Goal: Check status: Check status

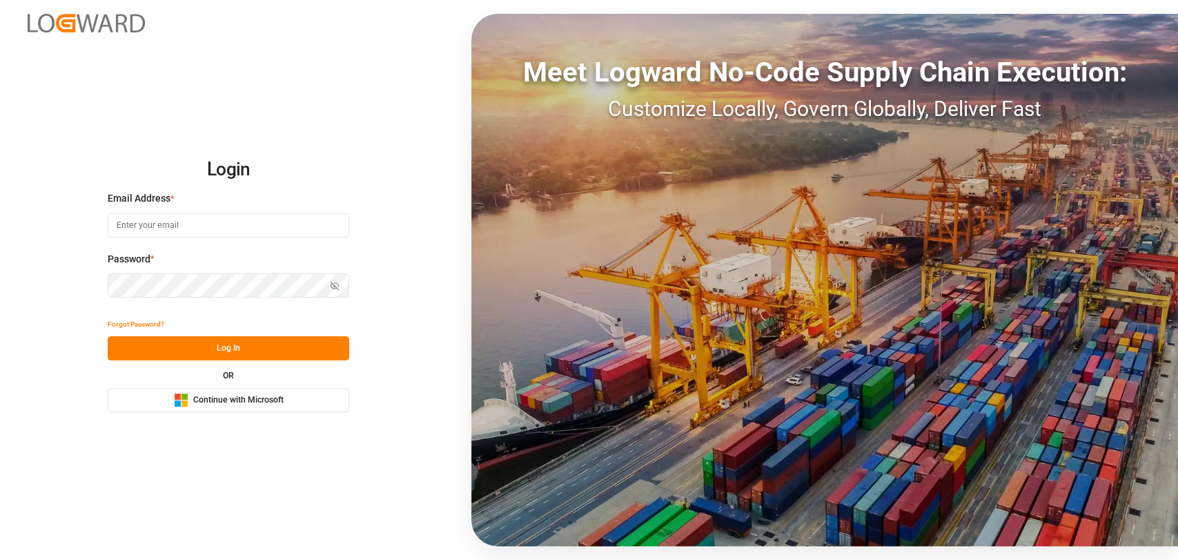
type input "christopher.moffett@leschaco.com"
click at [252, 355] on button "Log In" at bounding box center [229, 348] width 242 height 24
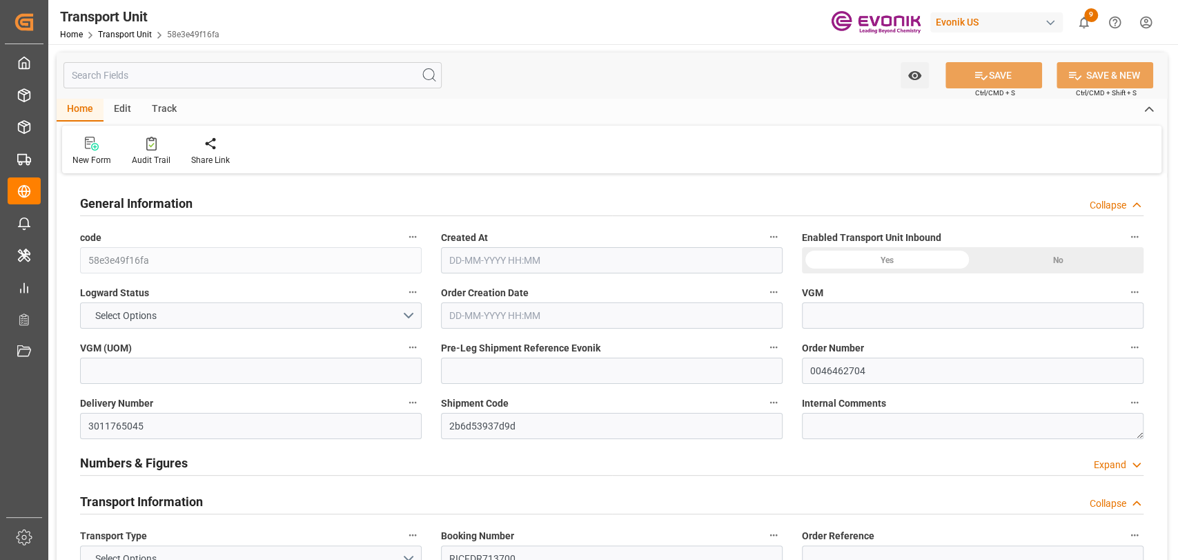
type input "58e3e49f16fa"
type input "0046462704"
type input "3011765045"
type input "2b6d53937d9d"
type input "RICFDR713700"
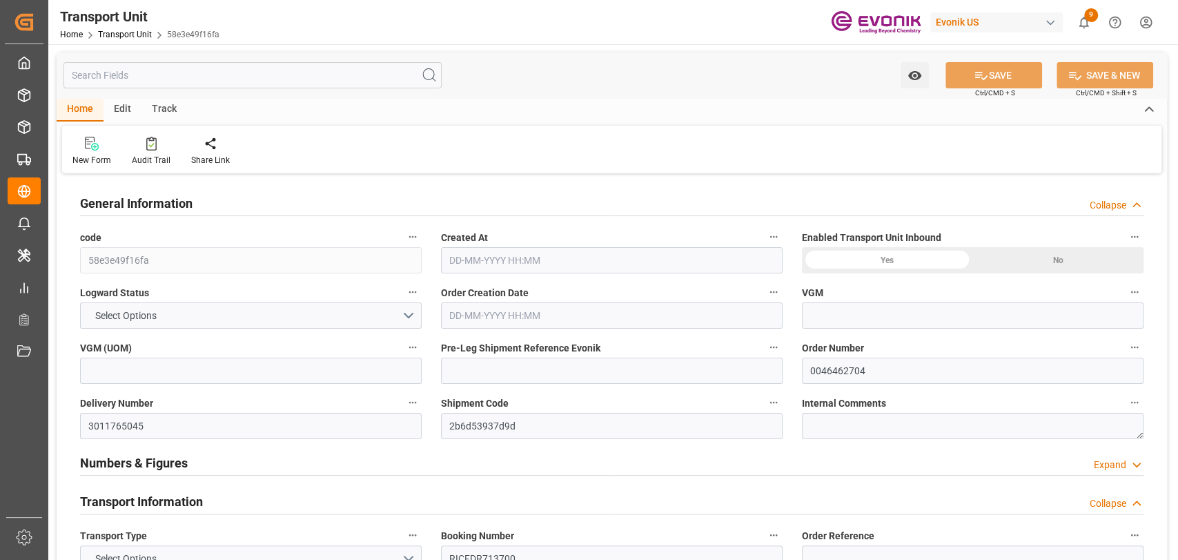
type input "ONEY"
type textarea "60101"
type input "United States"
type textarea "45139"
type input "Germany"
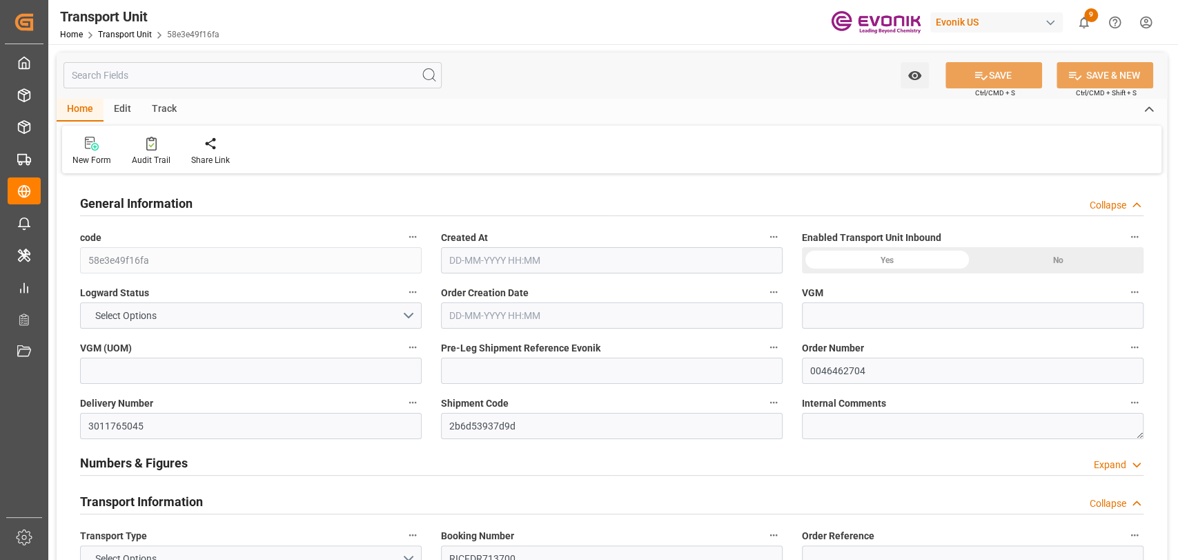
type input "[GEOGRAPHIC_DATA]"
type input "kg"
type input "ONE"
type input "Ocean Network Express"
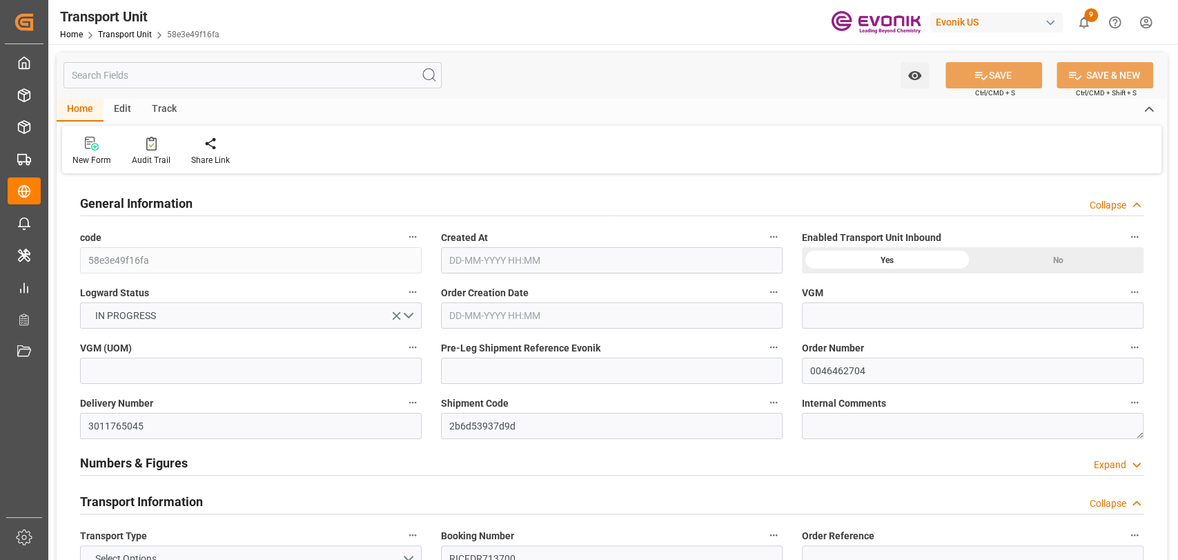
type input "USORF"
type input "BEANR"
type input "12512"
type input "[DATE] 02:28"
type input "[DATE]"
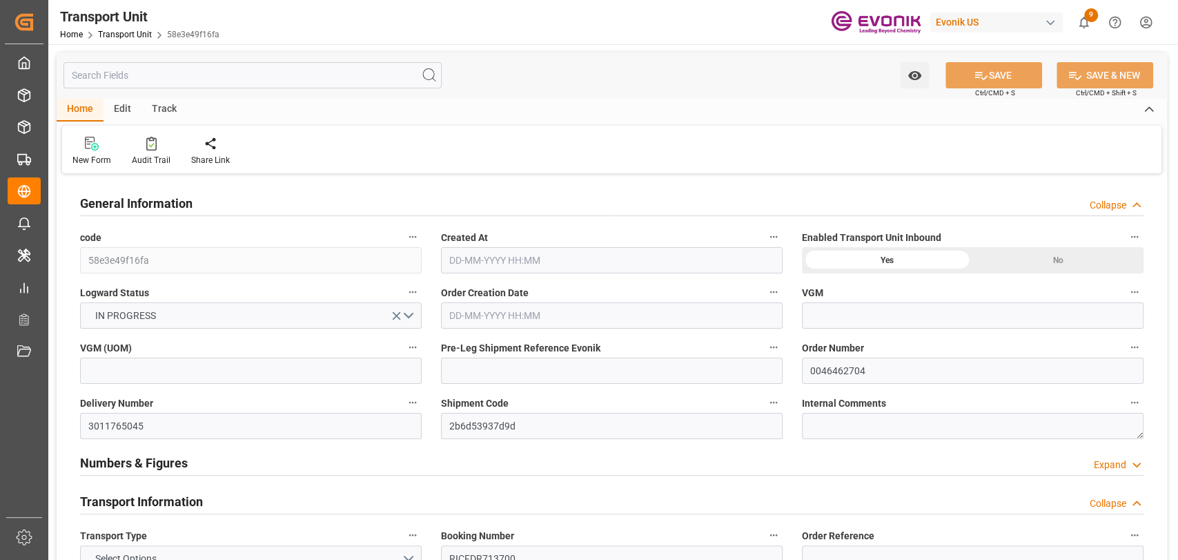
type input "[DATE] 00:00"
type input "24-09-2025 00:00"
type input "[DATE] 16:00"
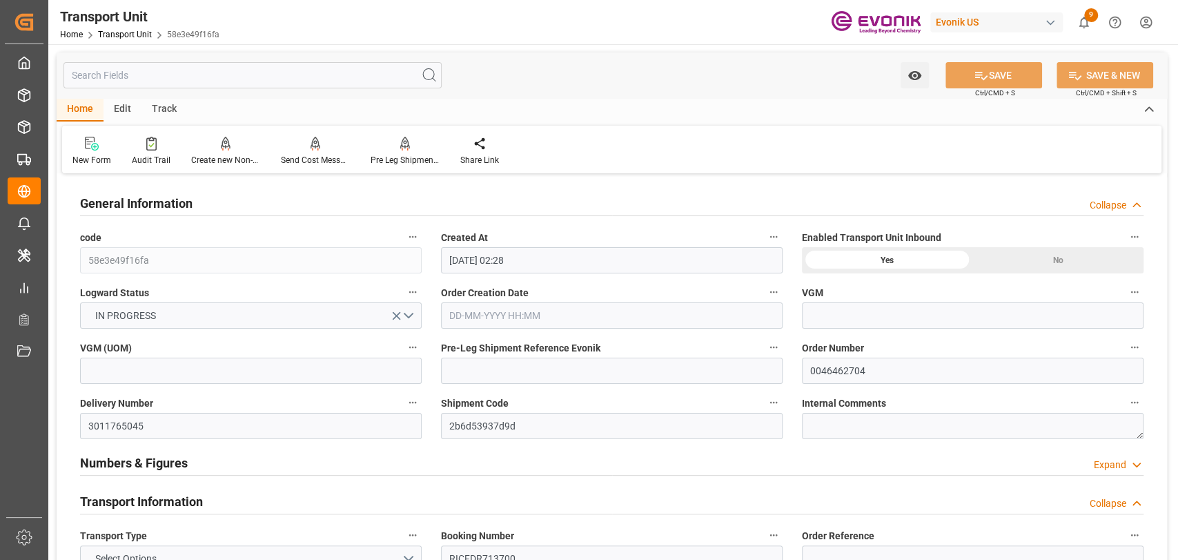
click at [215, 91] on div "Watch Option SAVE Ctrl/CMD + S SAVE & NEW Ctrl/CMD + Shift + S" at bounding box center [612, 75] width 1111 height 46
click at [215, 81] on input "text" at bounding box center [253, 75] width 378 height 26
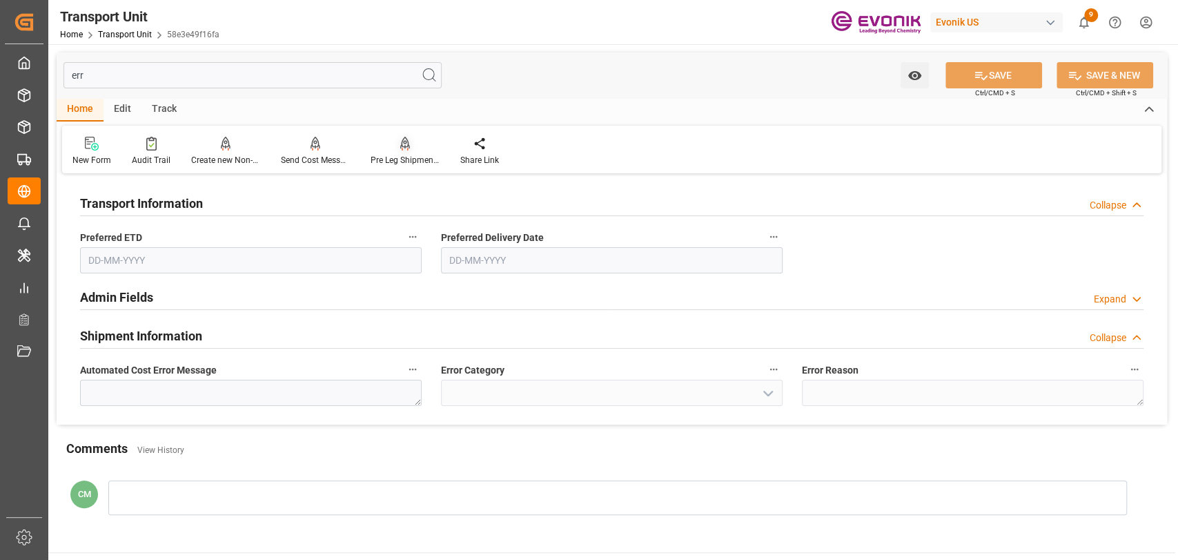
type input "err"
click at [382, 162] on div "Pre Leg Shipment Inbound" at bounding box center [405, 160] width 69 height 12
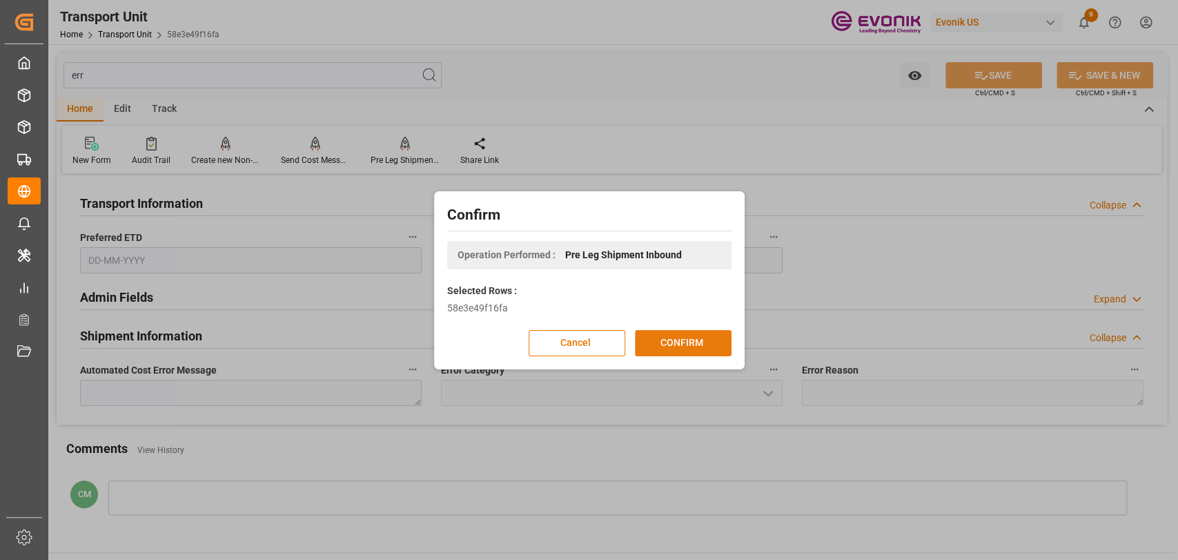
click at [692, 341] on button "CONFIRM" at bounding box center [683, 343] width 97 height 26
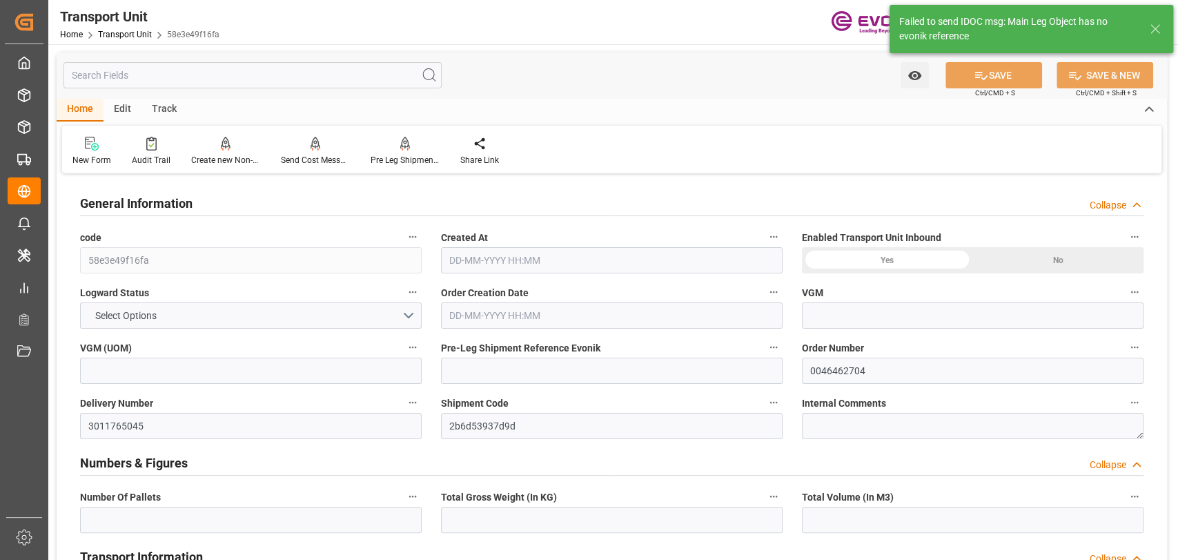
type input "16"
type input "12512"
type input "20.88"
type input "ONE"
type input "Ocean Network Express"
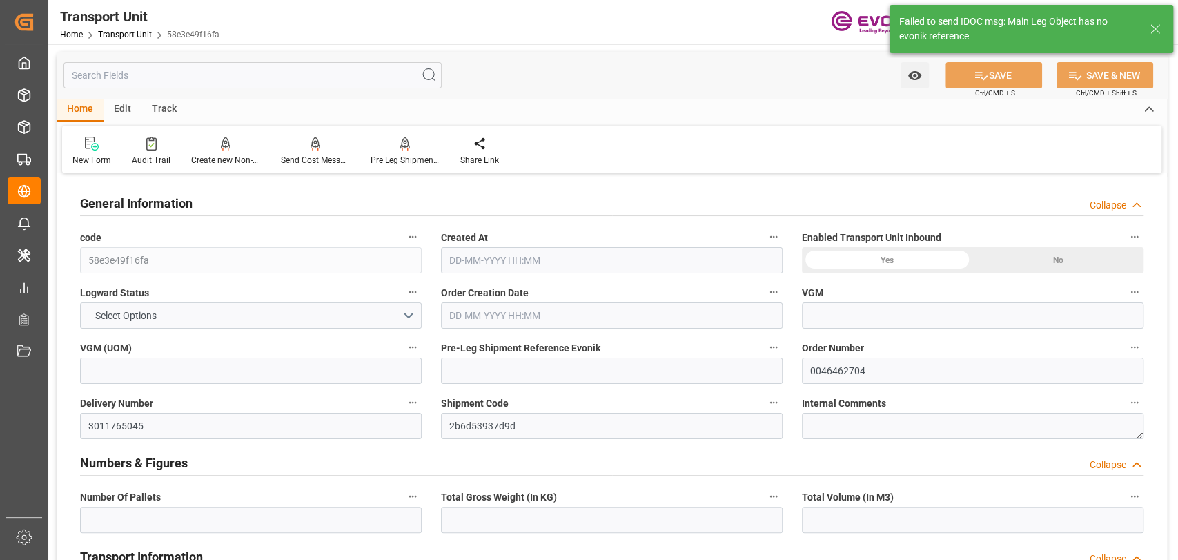
type input "USORF"
type input "BEANR"
type input "0"
type input "12512"
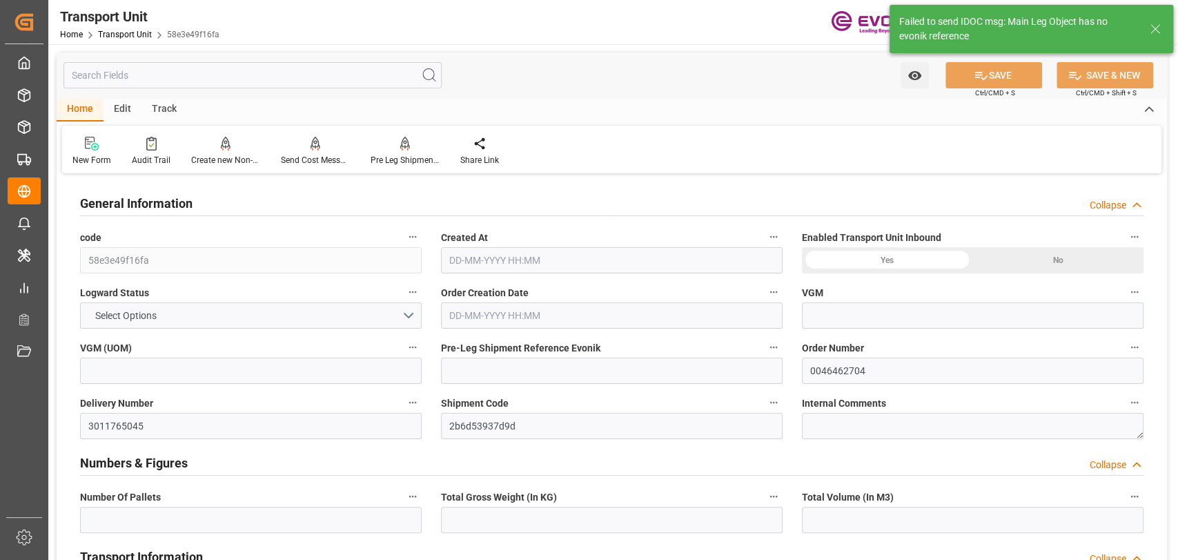
type input "400"
type input "16"
type input "400"
type input "12512"
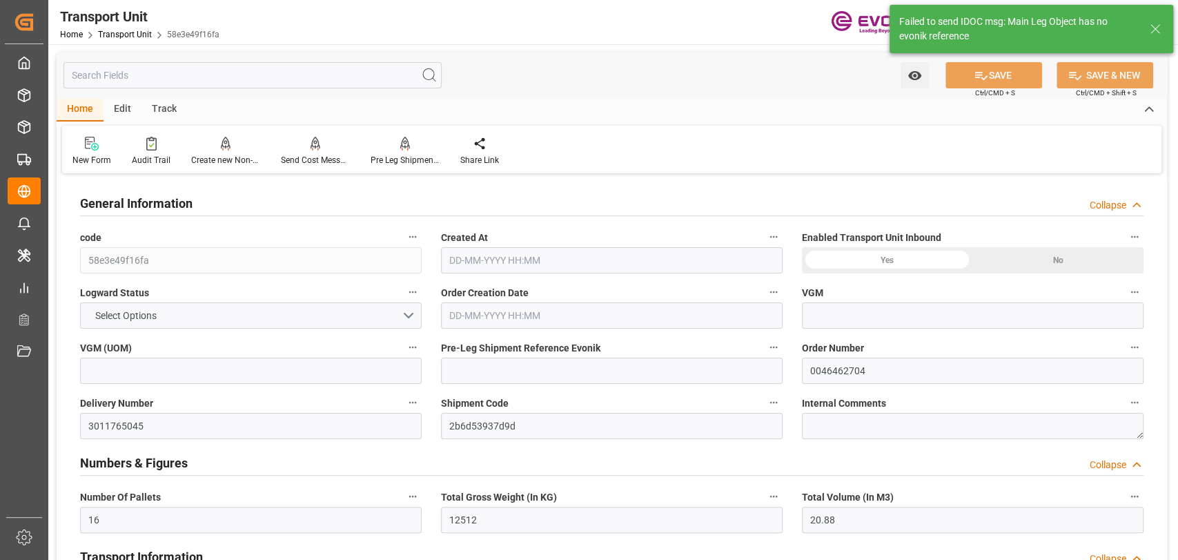
type input "16"
type input "20.8795"
type input "20.88"
type input "400"
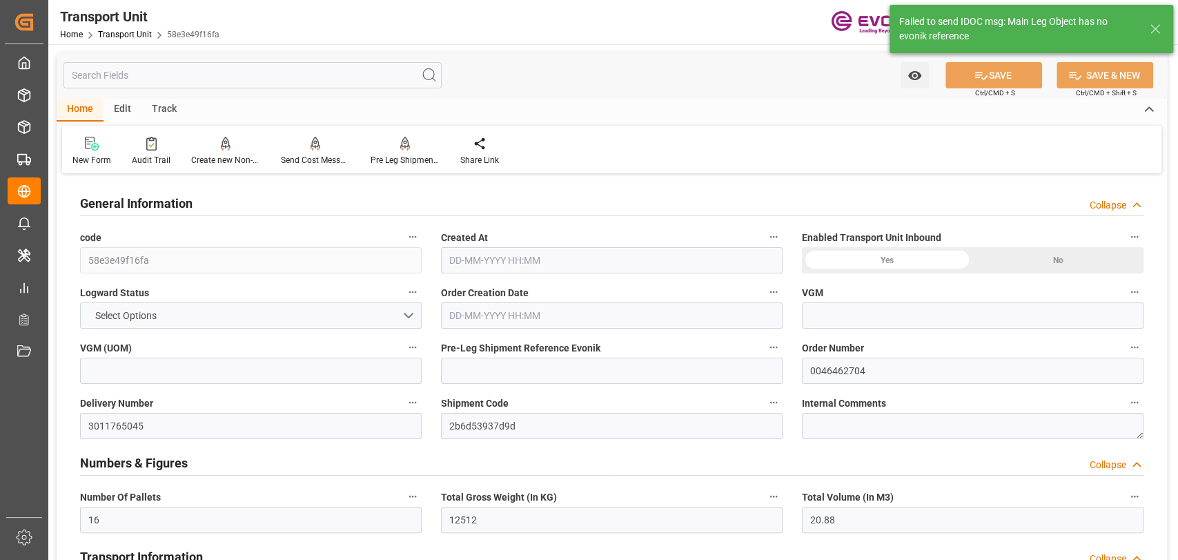
type input "400"
type input "12512"
type input "[DATE] 02:28"
type input "[DATE]"
type input "[DATE] 00:00"
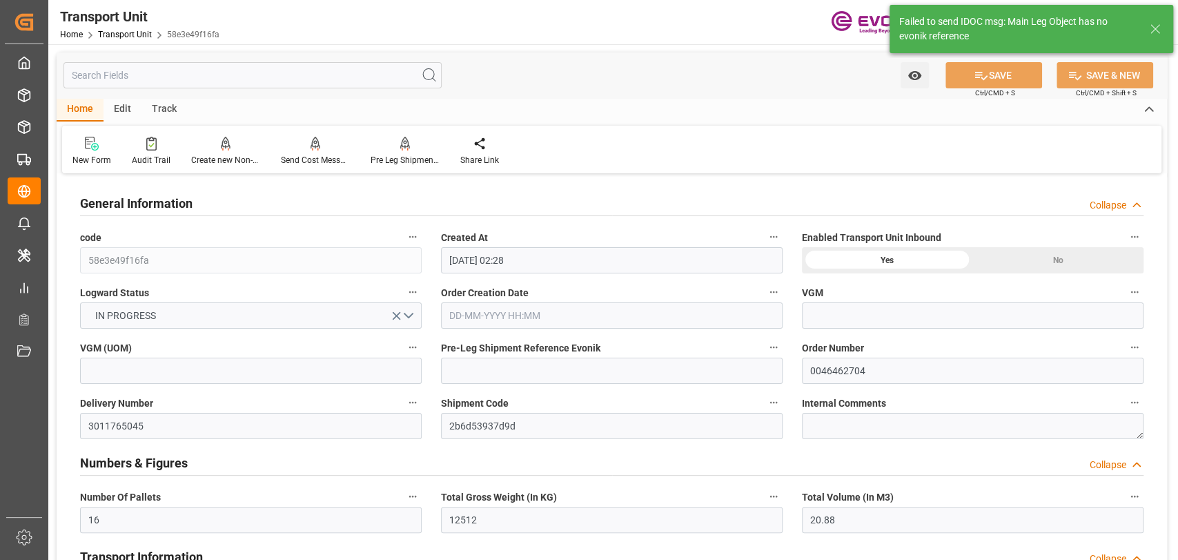
type input "[DATE] 00:00"
type input "24-09-2025 00:00"
type input "[DATE] 16:00"
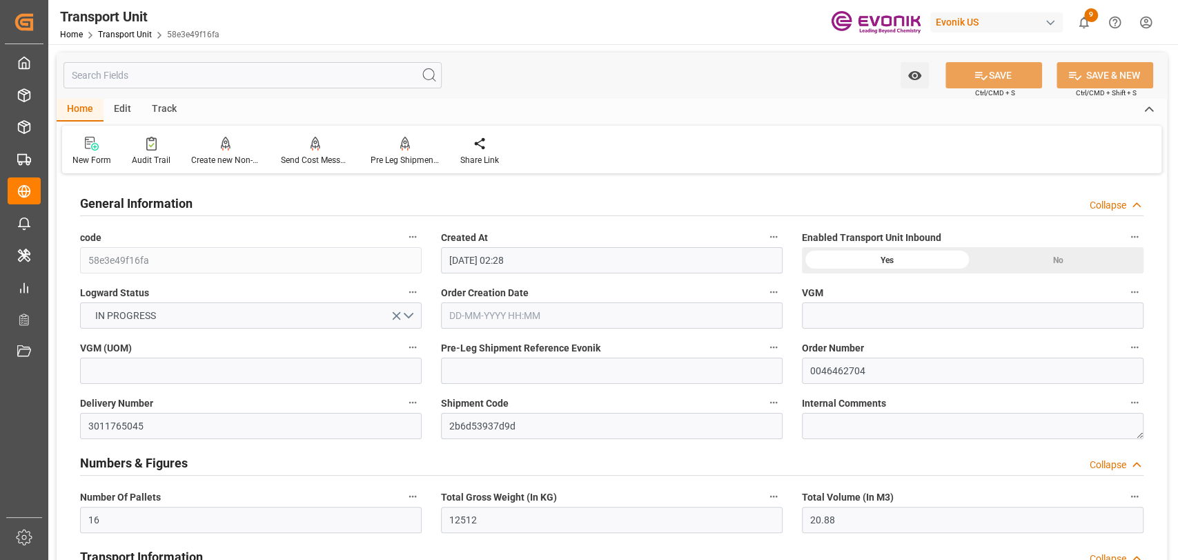
click at [768, 407] on icon "button" at bounding box center [773, 402] width 11 height 11
drag, startPoint x: 779, startPoint y: 406, endPoint x: 790, endPoint y: 423, distance: 20.5
click at [790, 421] on ul "Audits Open Parent Object" at bounding box center [828, 414] width 127 height 57
click at [790, 423] on icon at bounding box center [783, 425] width 14 height 14
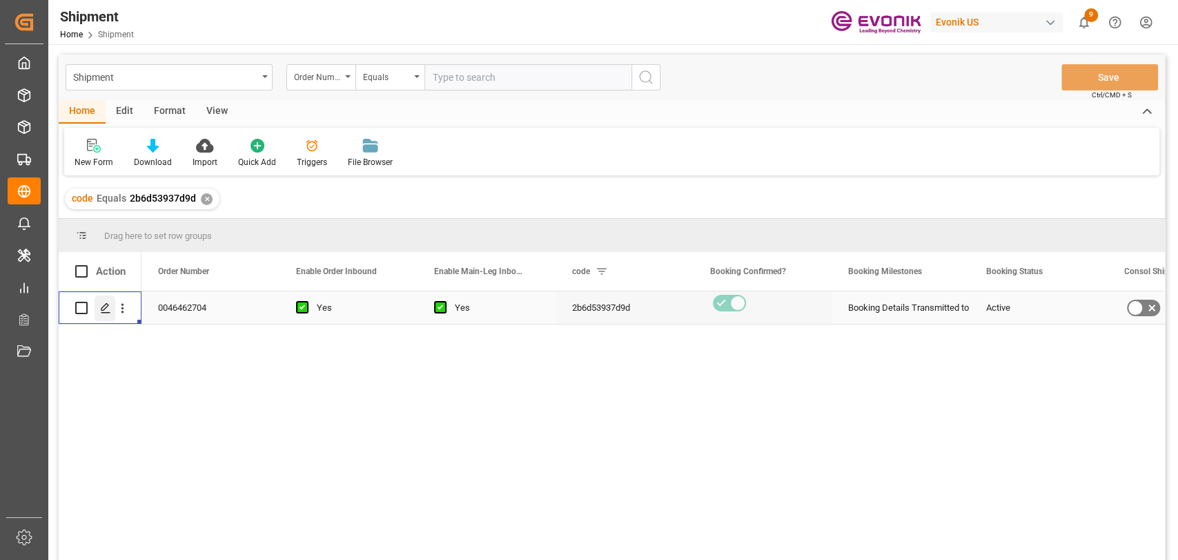
click at [110, 309] on icon "Press SPACE to select this row." at bounding box center [105, 307] width 11 height 11
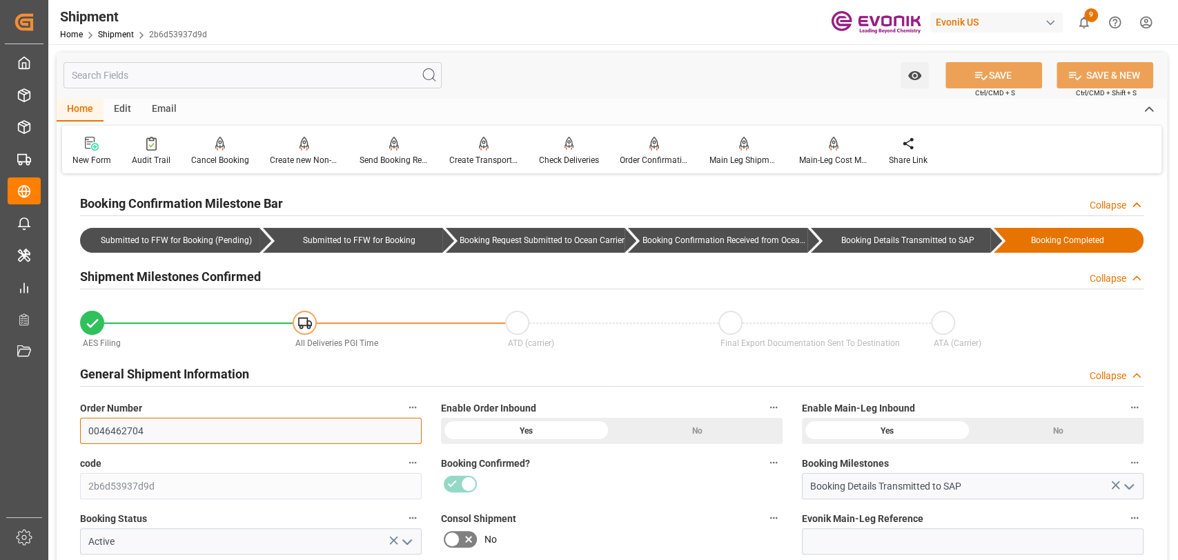
click at [108, 435] on input "0046462704" at bounding box center [251, 431] width 342 height 26
click at [108, 434] on input "0046462704" at bounding box center [251, 431] width 342 height 26
